Goal: Information Seeking & Learning: Learn about a topic

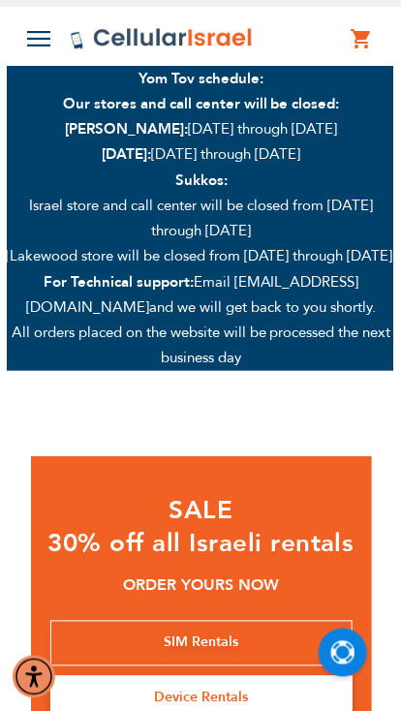
click at [37, 38] on img at bounding box center [38, 39] width 23 height 16
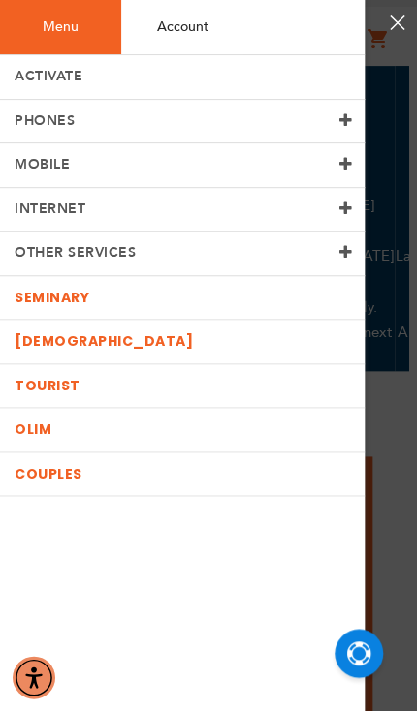
click at [222, 201] on link "INTERNET" at bounding box center [182, 210] width 364 height 45
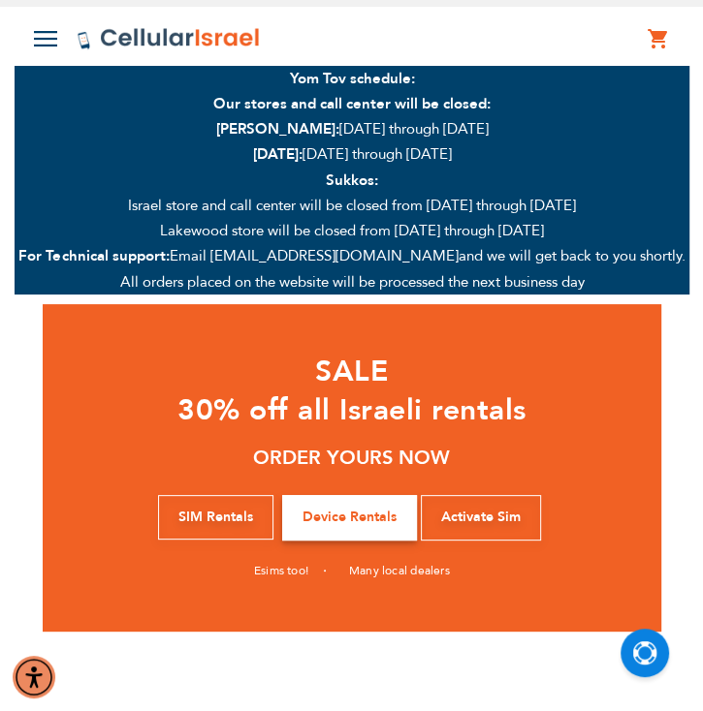
click at [48, 37] on img at bounding box center [45, 39] width 23 height 16
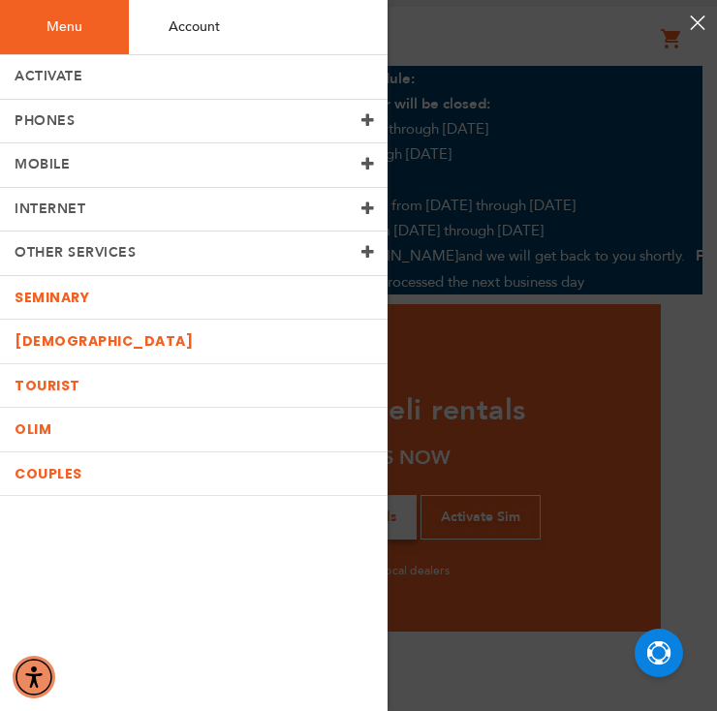
click at [337, 201] on link "INTERNET" at bounding box center [194, 210] width 388 height 45
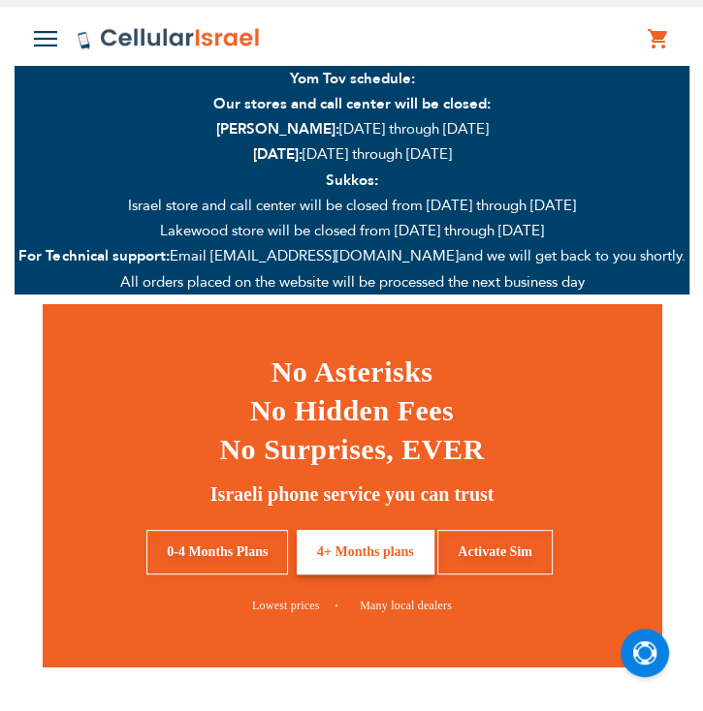
click at [40, 40] on img at bounding box center [45, 39] width 23 height 16
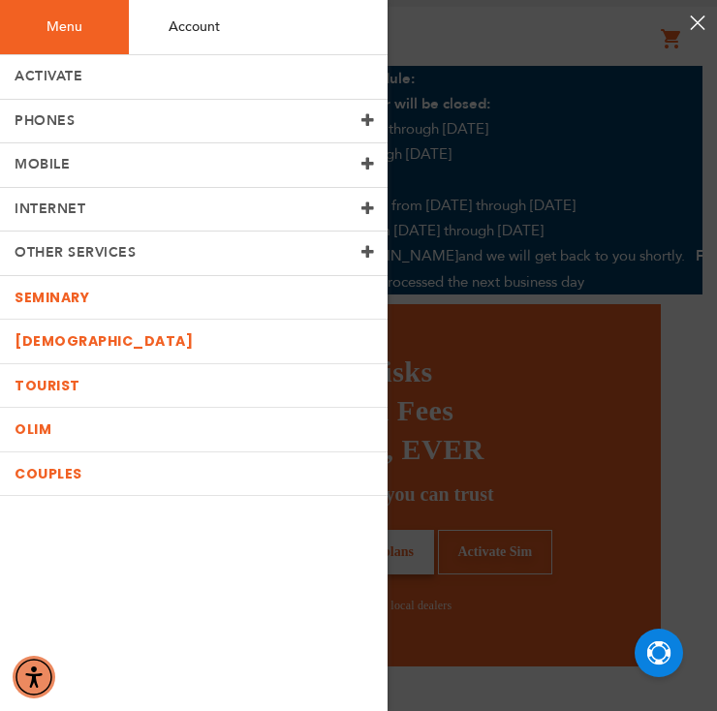
click at [372, 205] on span at bounding box center [368, 209] width 14 height 16
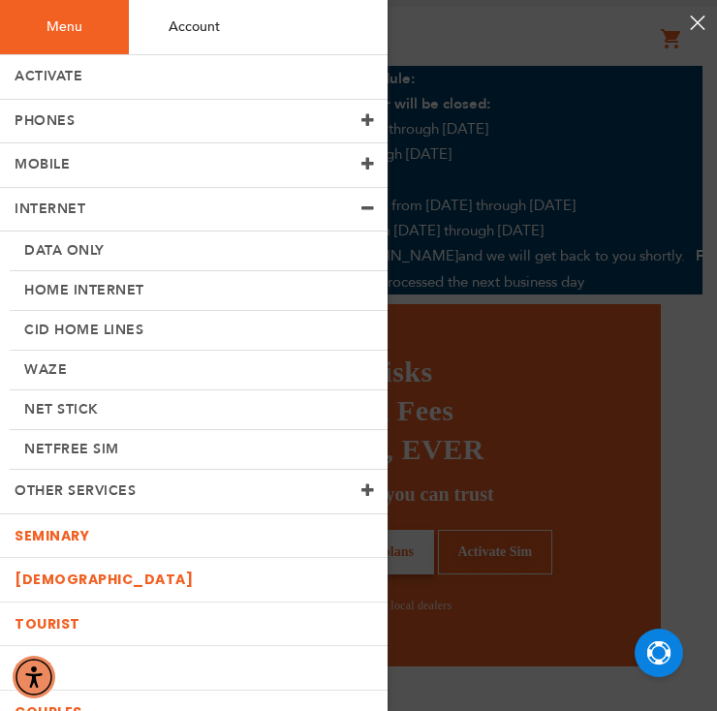
click at [109, 447] on link "Netfree Sim" at bounding box center [199, 450] width 378 height 40
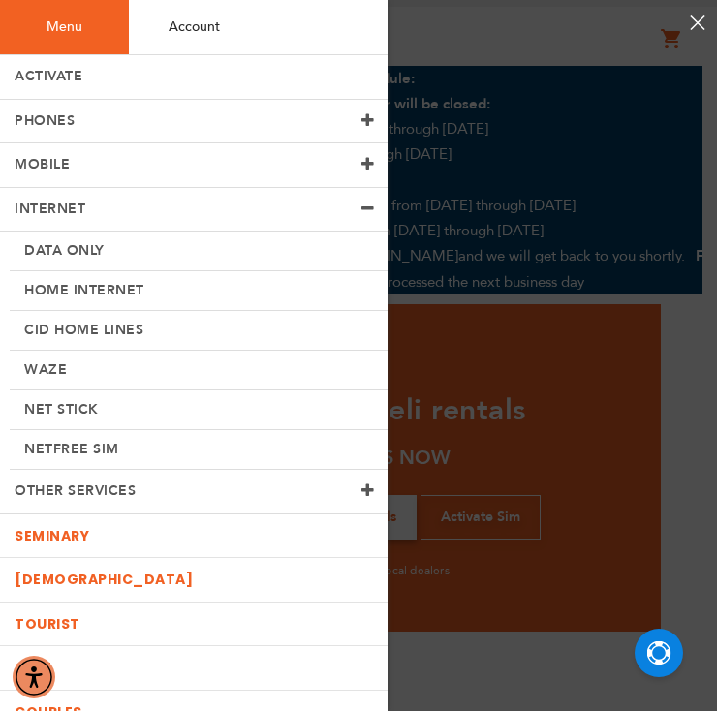
click at [78, 408] on link "Net Stick" at bounding box center [199, 410] width 378 height 40
click at [58, 378] on link "Waze" at bounding box center [199, 371] width 378 height 40
click at [116, 316] on link "CID Home Lines" at bounding box center [199, 331] width 378 height 40
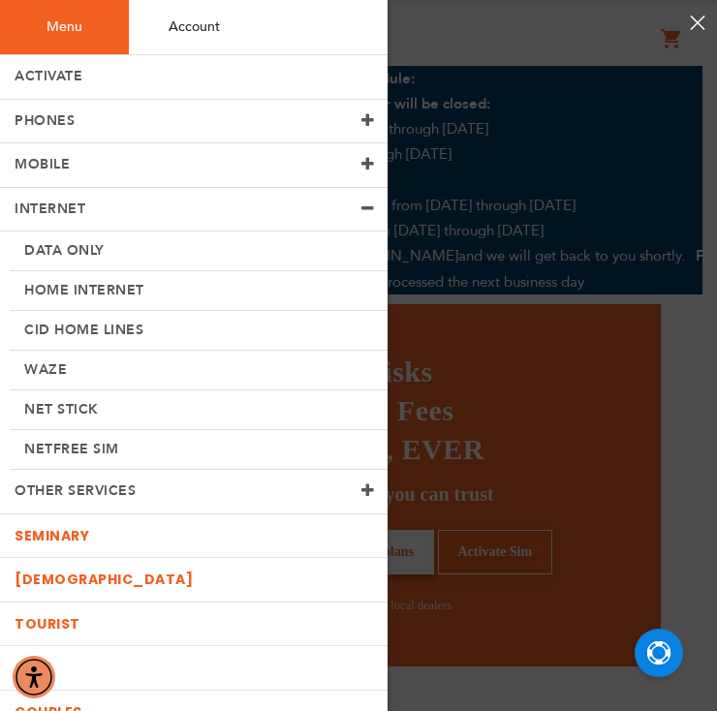
click at [132, 289] on link "Home Internet" at bounding box center [199, 291] width 378 height 40
click at [67, 247] on link "Data Only" at bounding box center [199, 252] width 378 height 40
click at [330, 168] on link "MOBILE" at bounding box center [194, 165] width 388 height 45
click at [361, 160] on span at bounding box center [368, 164] width 14 height 16
